Goal: Task Accomplishment & Management: Use online tool/utility

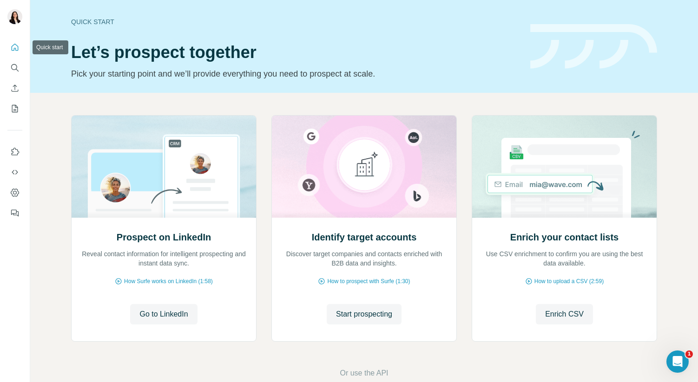
click at [17, 47] on icon "Quick start" at bounding box center [14, 47] width 9 height 9
click at [15, 108] on icon "My lists" at bounding box center [14, 108] width 9 height 9
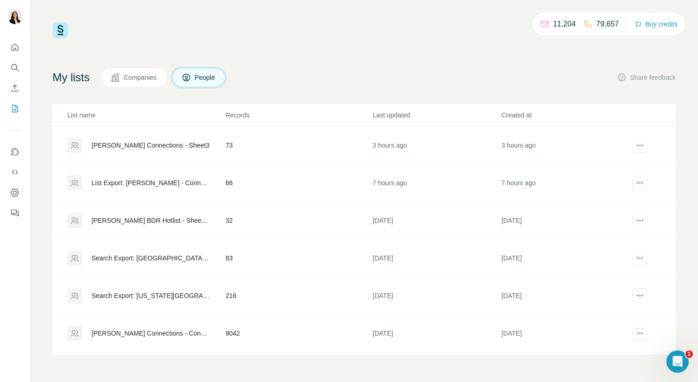
click at [168, 221] on div "[PERSON_NAME] BDR Hotlist - Sheet21" at bounding box center [150, 220] width 118 height 9
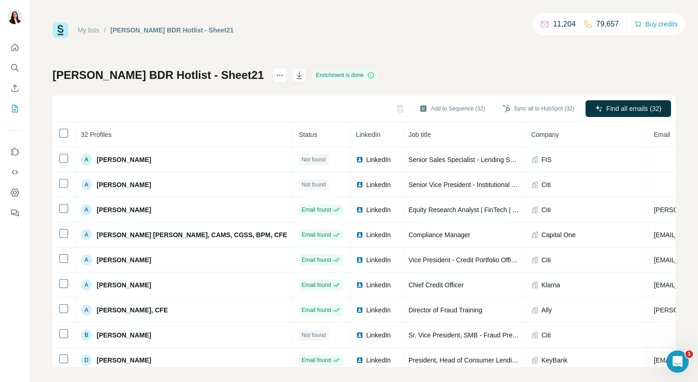
click at [304, 77] on icon "button" at bounding box center [298, 75] width 9 height 9
click at [405, 116] on button "button" at bounding box center [413, 108] width 17 height 17
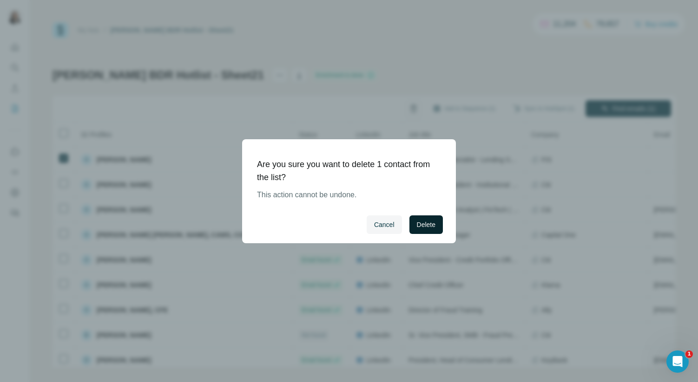
click at [424, 222] on span "Delete" at bounding box center [426, 224] width 19 height 9
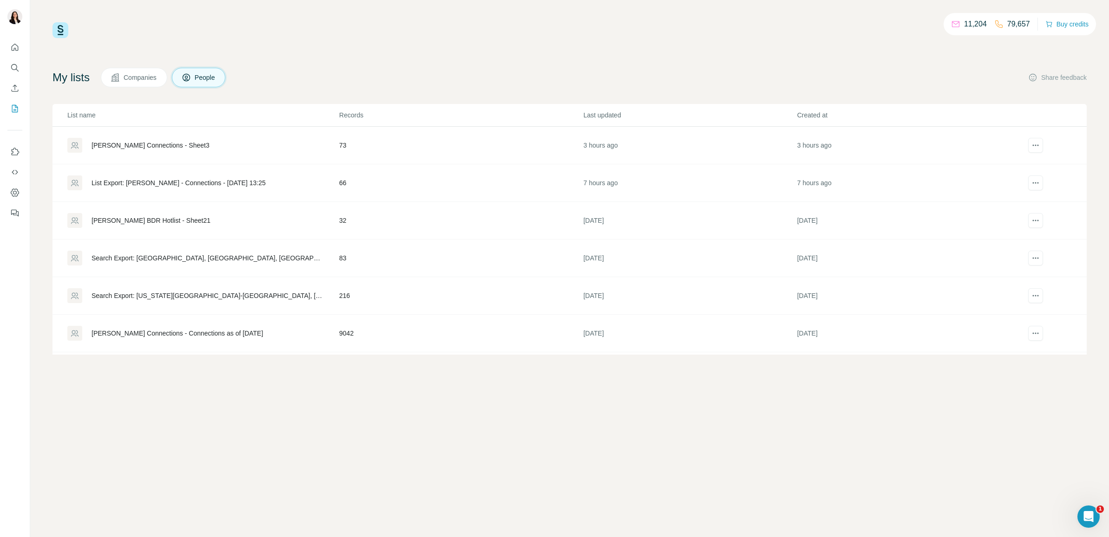
click at [187, 217] on div "[PERSON_NAME] BDR Hotlist - Sheet21" at bounding box center [150, 220] width 119 height 9
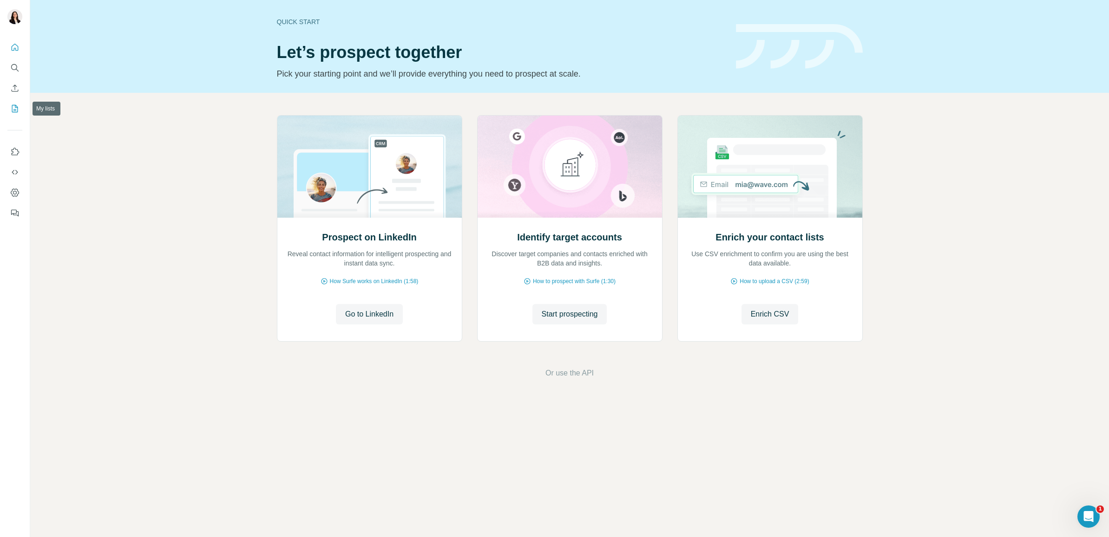
click at [14, 91] on icon "Enrich CSV" at bounding box center [14, 88] width 9 height 9
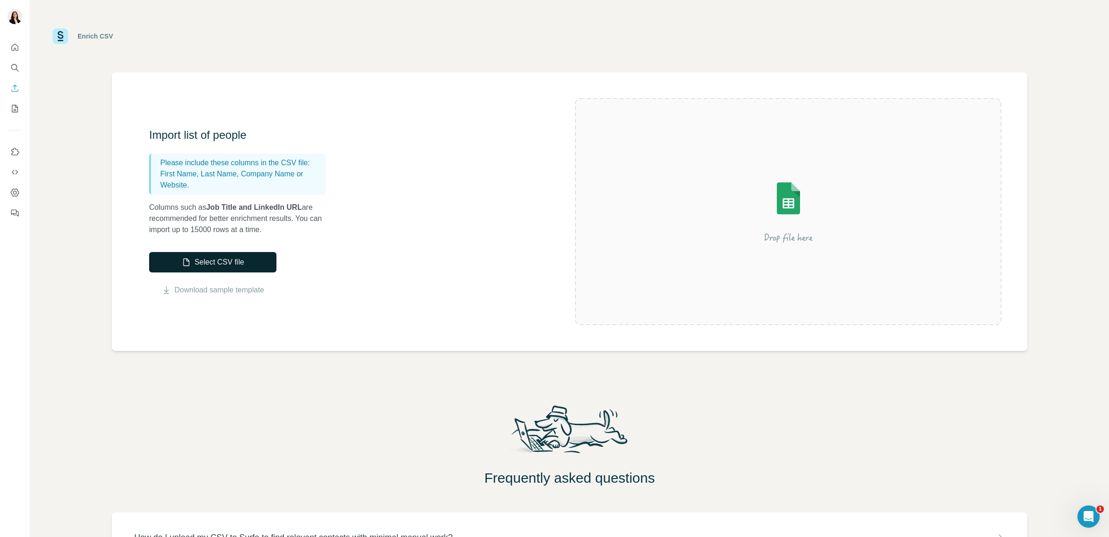
click at [195, 257] on button "Select CSV file" at bounding box center [212, 262] width 127 height 20
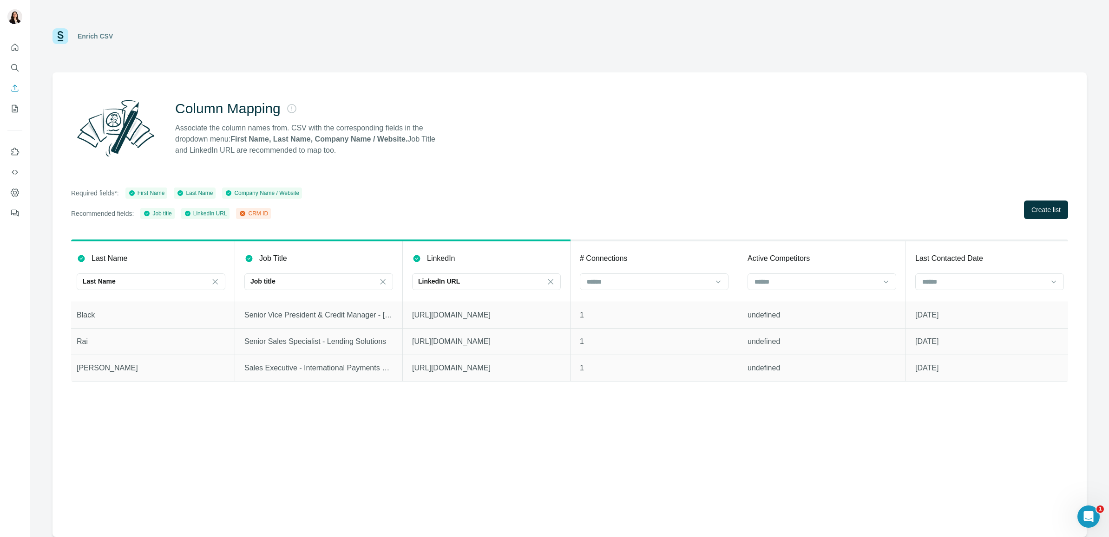
scroll to position [0, 1016]
click at [1040, 205] on span "Create list" at bounding box center [1045, 209] width 29 height 9
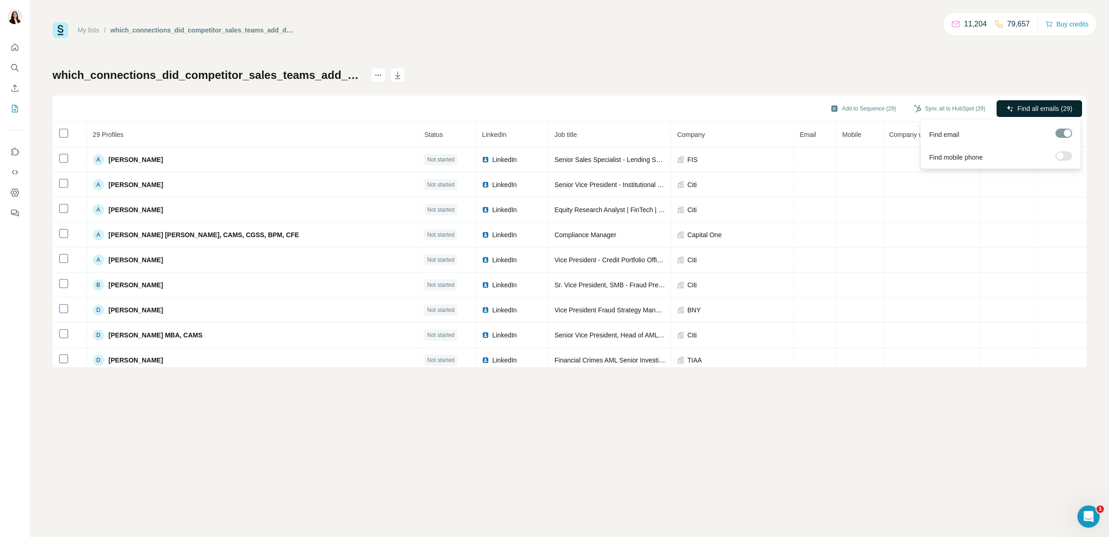
click at [1032, 106] on span "Find all emails (29)" at bounding box center [1044, 108] width 55 height 9
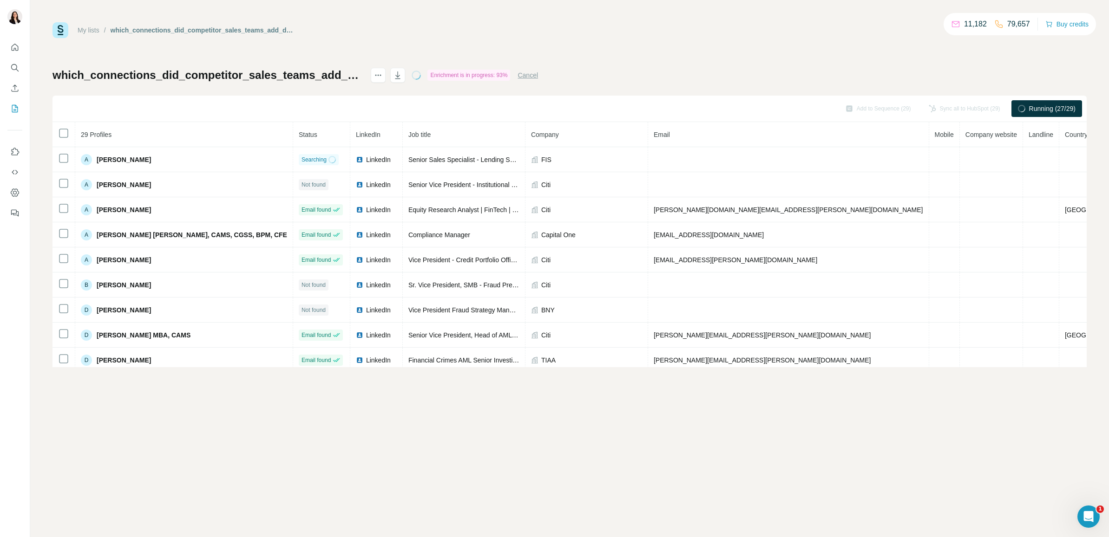
click at [384, 422] on div "My lists / which_connections_did_competitor_sales_teams_add_during_the_selected…" at bounding box center [569, 268] width 1078 height 537
click at [400, 78] on icon "button" at bounding box center [397, 75] width 5 height 7
